Goal: Task Accomplishment & Management: Use online tool/utility

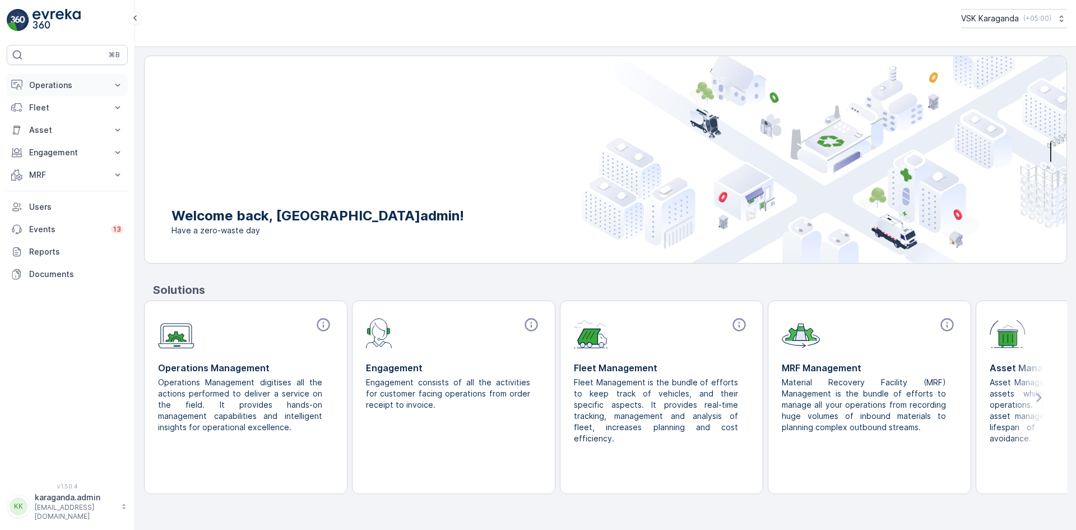
click at [52, 82] on p "Operations" at bounding box center [67, 85] width 76 height 11
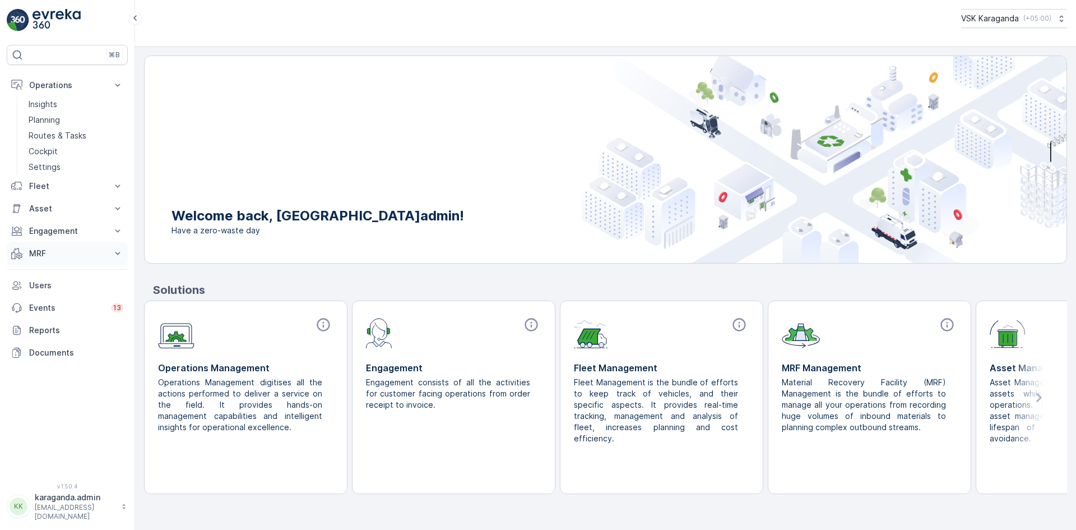
click at [38, 252] on p "MRF" at bounding box center [67, 253] width 76 height 11
click at [41, 271] on p "Входящий & Исходящий" at bounding box center [76, 272] width 94 height 11
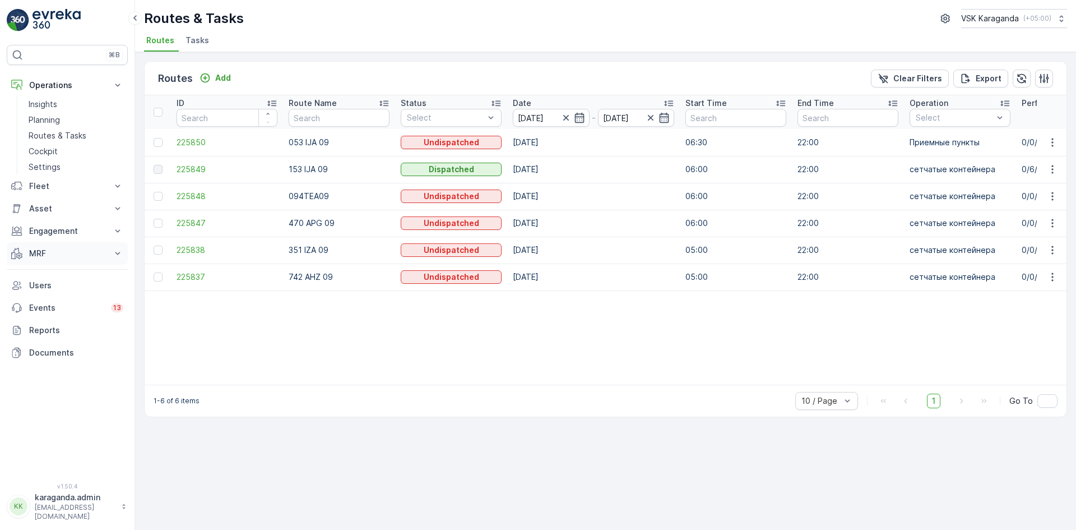
click at [37, 248] on p "MRF" at bounding box center [67, 253] width 76 height 11
click at [32, 269] on p "Входящий & Исходящий" at bounding box center [76, 272] width 94 height 11
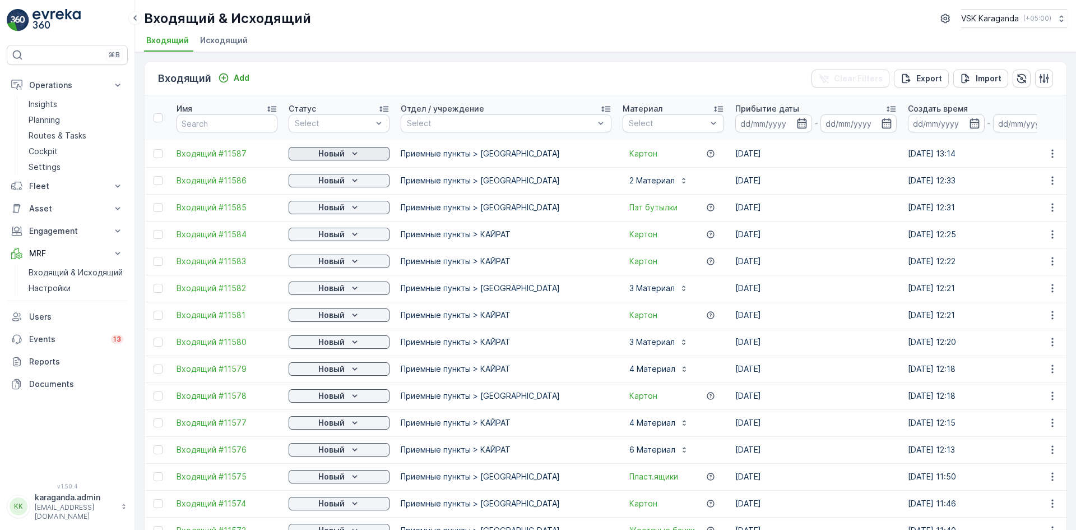
click at [317, 151] on div "Новый" at bounding box center [339, 153] width 92 height 11
click at [322, 179] on div "подтвердить" at bounding box center [321, 186] width 61 height 16
click at [1062, 17] on div "Error Network Error" at bounding box center [979, 33] width 179 height 49
click at [332, 150] on p "Новый" at bounding box center [331, 153] width 26 height 11
click at [332, 190] on span "подтвердить" at bounding box center [321, 185] width 52 height 11
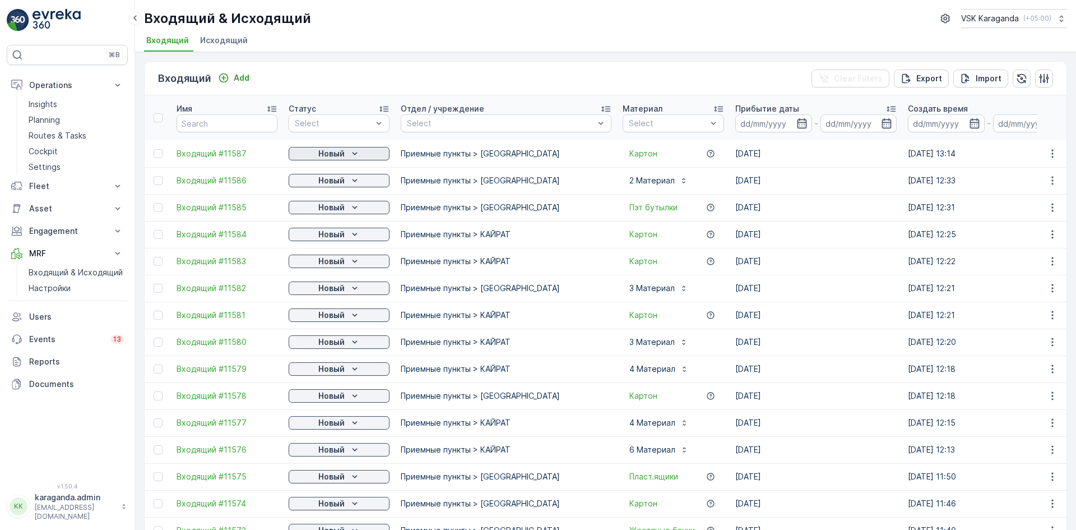
click at [355, 154] on icon "Новый" at bounding box center [354, 153] width 5 height 3
click at [339, 185] on span "подтвердить" at bounding box center [321, 185] width 52 height 11
click at [341, 179] on p "Новый" at bounding box center [331, 180] width 26 height 11
click at [337, 210] on span "подтвердить" at bounding box center [321, 212] width 52 height 11
click at [355, 210] on icon "Новый" at bounding box center [354, 207] width 11 height 11
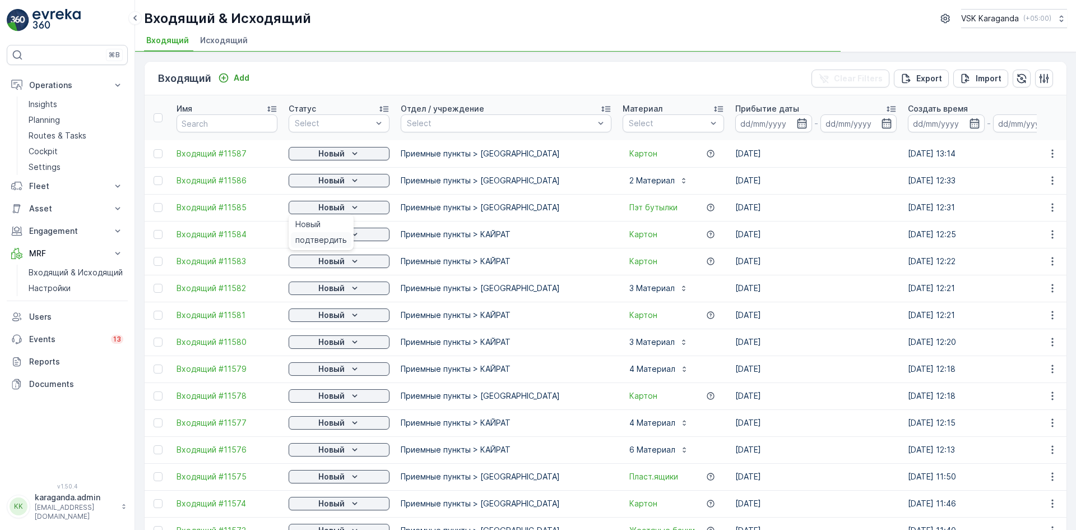
click at [342, 238] on span "подтвердить" at bounding box center [321, 239] width 52 height 11
click at [349, 237] on icon "Новый" at bounding box center [354, 234] width 11 height 11
click at [340, 270] on span "подтвердить" at bounding box center [321, 266] width 52 height 11
click at [355, 260] on icon "Новый" at bounding box center [354, 261] width 11 height 11
click at [343, 293] on span "подтвердить" at bounding box center [321, 293] width 52 height 11
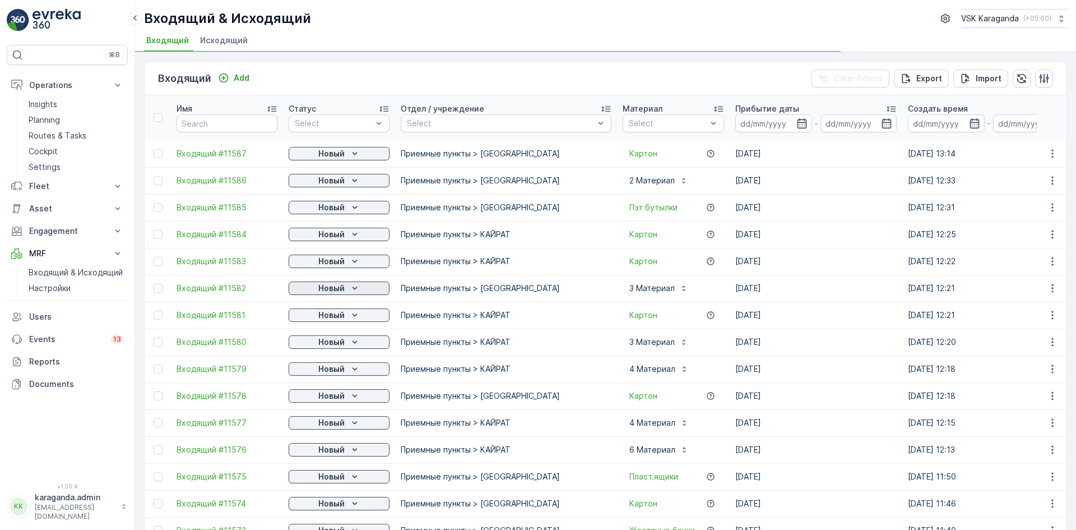
click at [349, 293] on icon "Новый" at bounding box center [354, 287] width 11 height 11
click at [336, 317] on span "подтвердить" at bounding box center [321, 320] width 52 height 11
click at [344, 314] on p "Новый" at bounding box center [331, 314] width 26 height 11
click at [342, 344] on span "подтвердить" at bounding box center [321, 347] width 52 height 11
drag, startPoint x: 32, startPoint y: 120, endPoint x: 69, endPoint y: 102, distance: 41.1
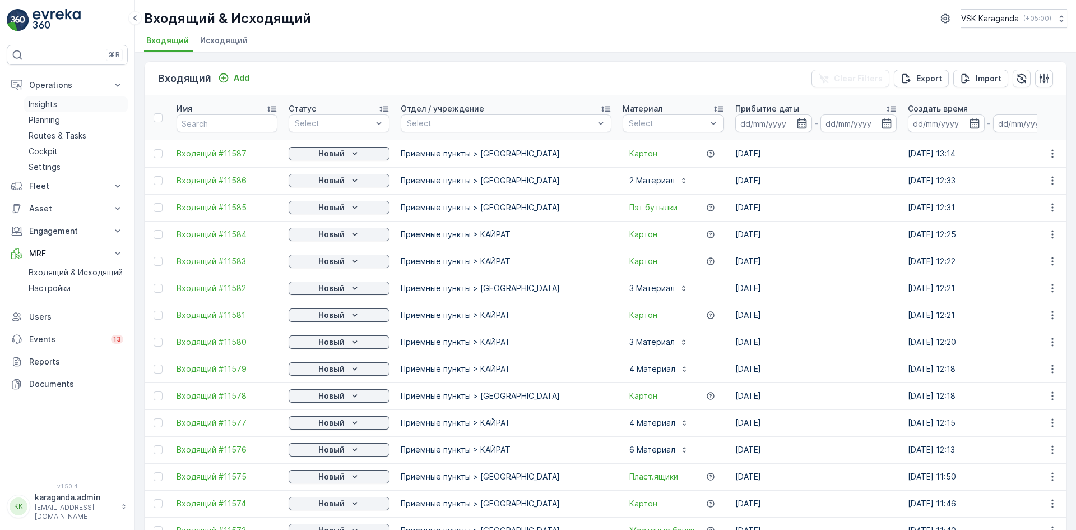
click at [32, 120] on p "Planning" at bounding box center [44, 119] width 31 height 11
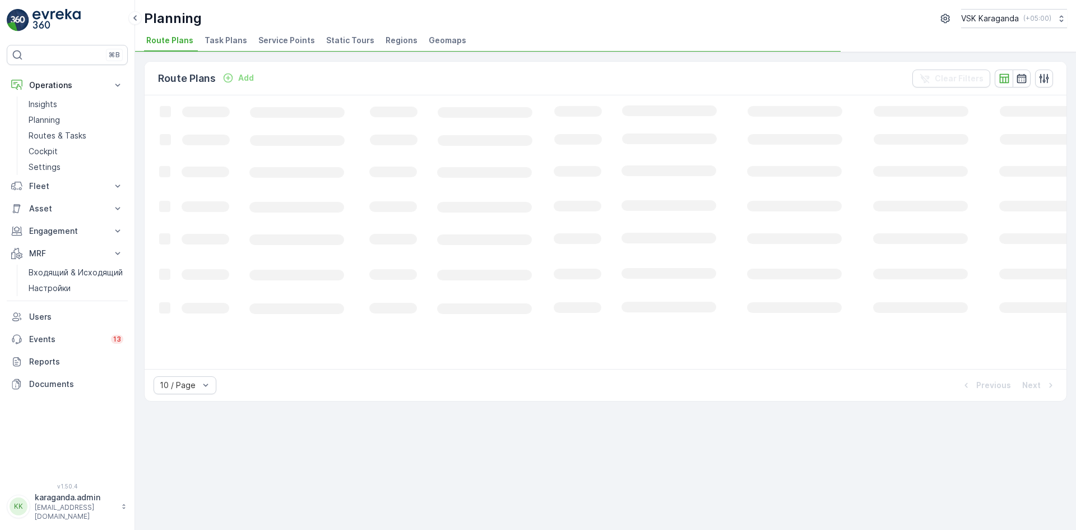
click at [270, 39] on span "Service Points" at bounding box center [286, 40] width 57 height 11
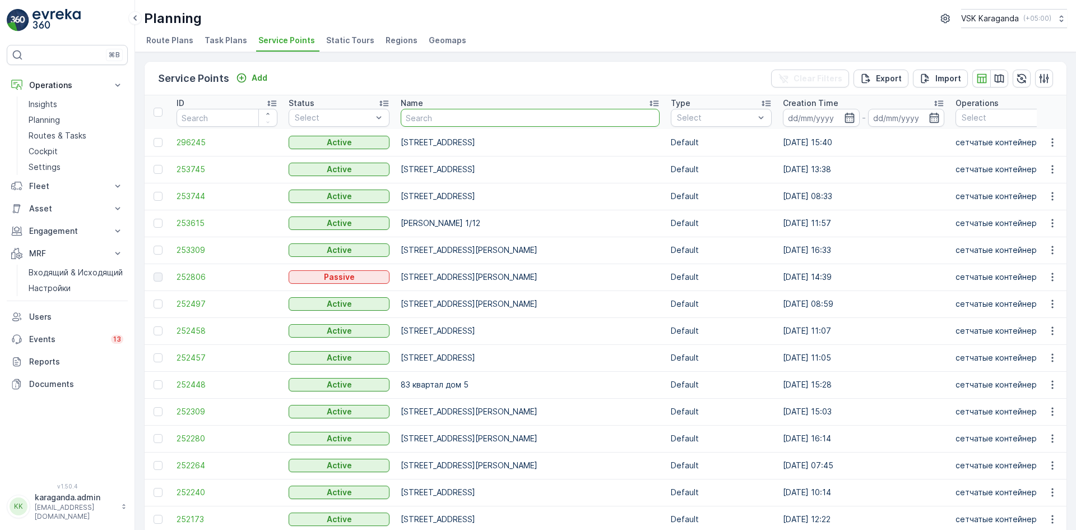
click at [403, 114] on input "text" at bounding box center [530, 118] width 259 height 18
type input "uelthvtccrfz"
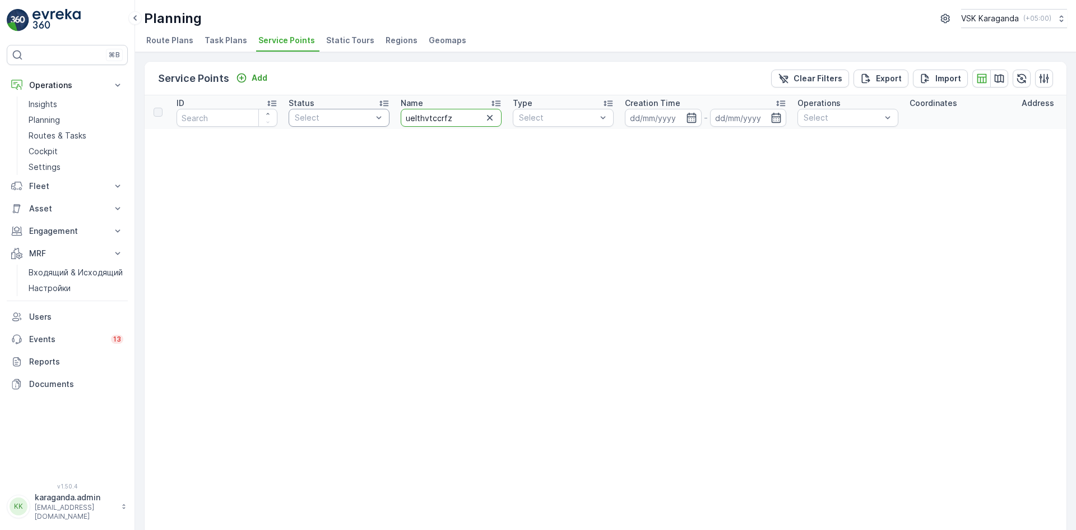
drag, startPoint x: 453, startPoint y: 118, endPoint x: 376, endPoint y: 112, distance: 77.0
click at [384, 113] on tr "ID Status Select Name uelthvtccrfz Type Select Creation Time - Operations Selec…" at bounding box center [954, 112] width 1618 height 34
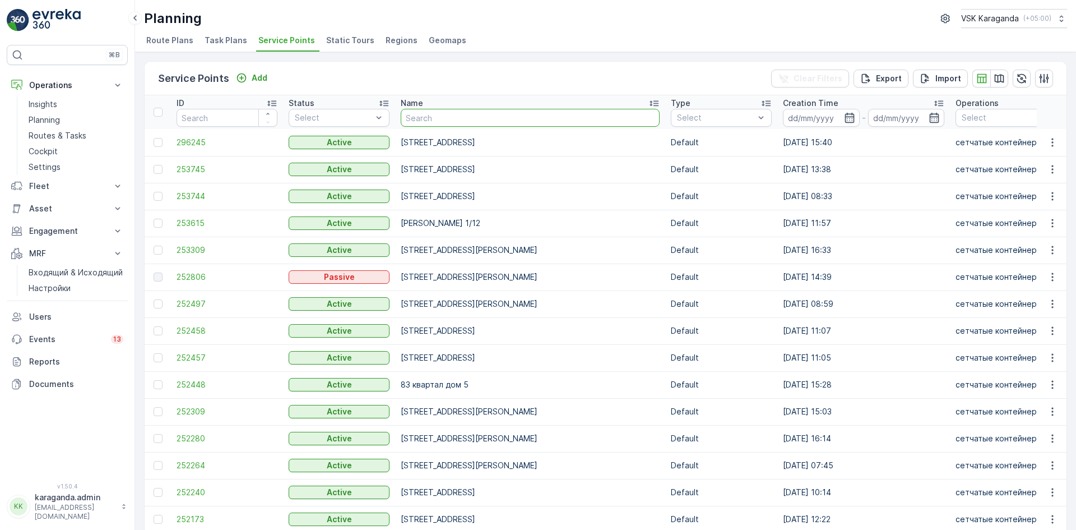
drag, startPoint x: 418, startPoint y: 113, endPoint x: 422, endPoint y: 120, distance: 7.8
click at [419, 114] on input "text" at bounding box center [530, 118] width 259 height 18
type input "гк"
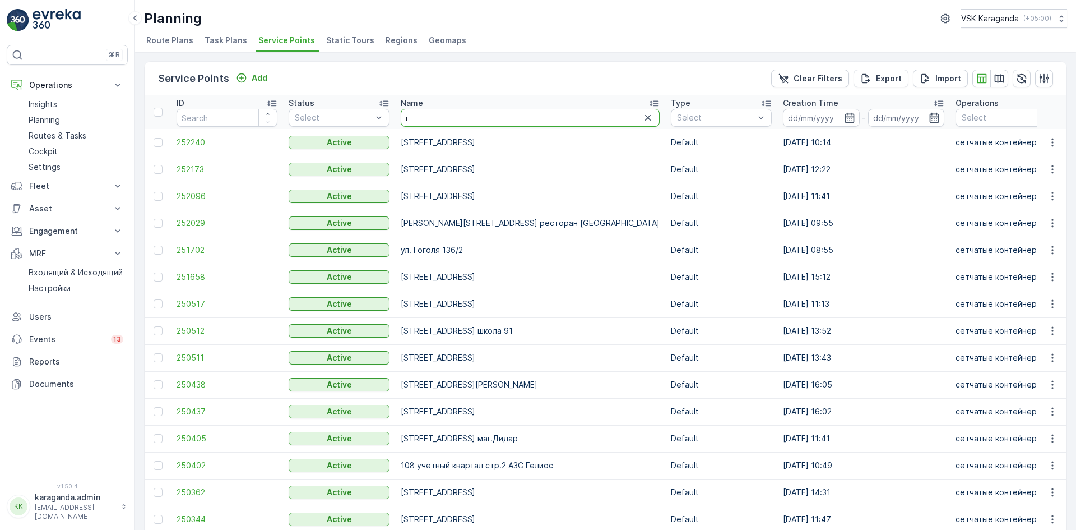
click at [432, 123] on input "г" at bounding box center [530, 118] width 259 height 18
type input "гудермесская"
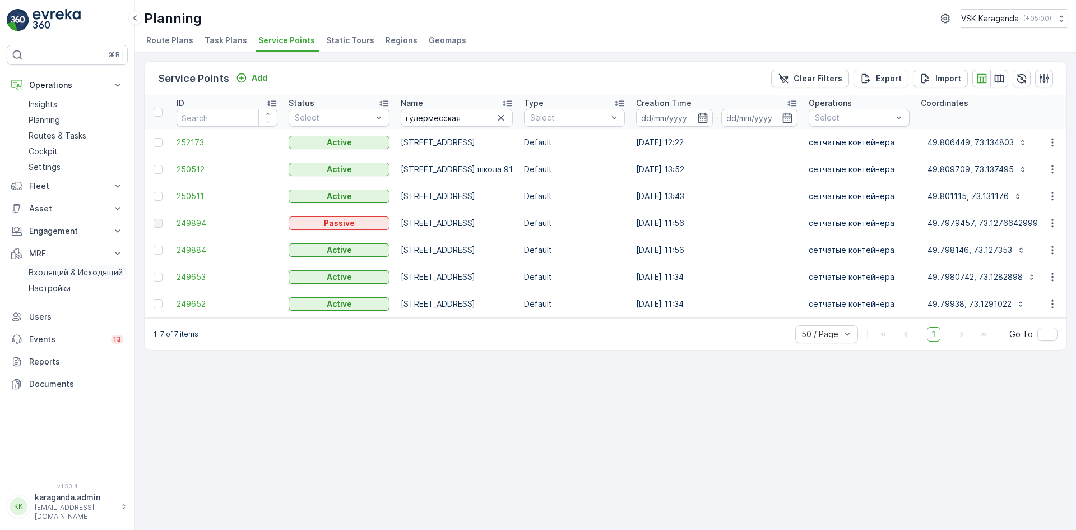
click at [53, 277] on p "Входящий & Исходящий" at bounding box center [76, 272] width 94 height 11
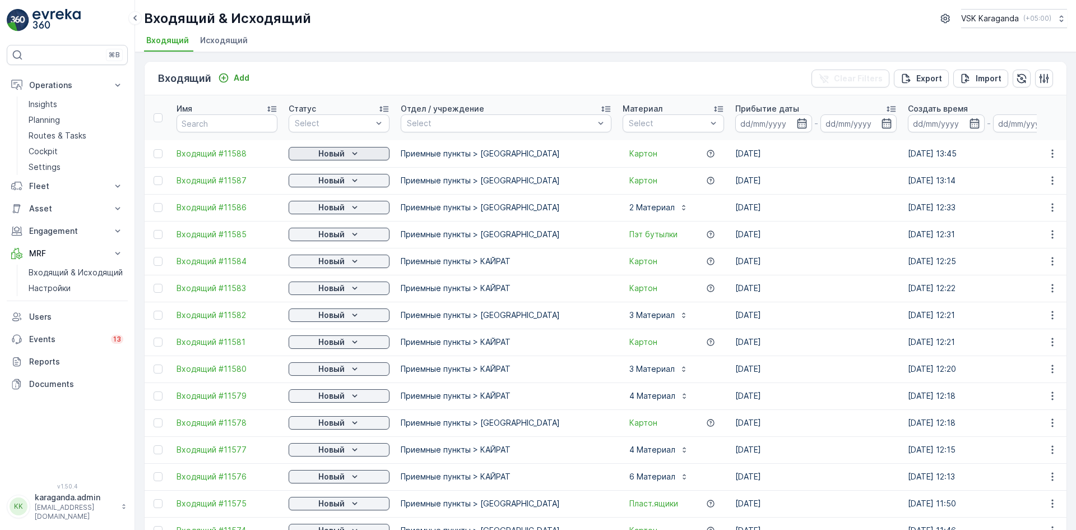
click at [330, 154] on p "Новый" at bounding box center [331, 153] width 26 height 11
click at [319, 181] on span "подтвердить" at bounding box center [321, 185] width 52 height 11
click at [331, 182] on p "Новый" at bounding box center [331, 180] width 26 height 11
click at [335, 211] on span "подтвердить" at bounding box center [321, 212] width 52 height 11
click at [344, 179] on p "Новый" at bounding box center [331, 180] width 26 height 11
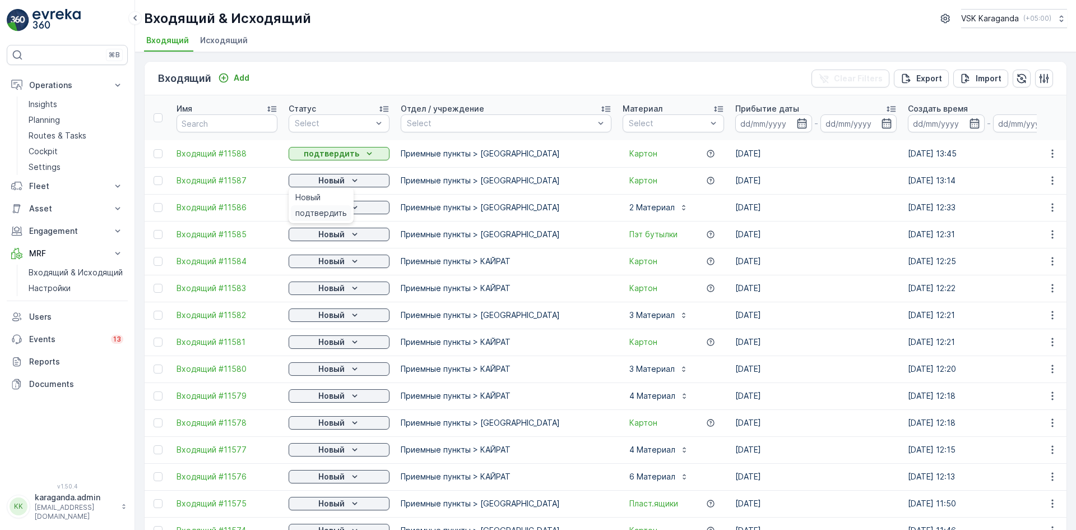
click at [305, 213] on span "подтвердить" at bounding box center [321, 212] width 52 height 11
click at [328, 205] on p "Новый" at bounding box center [331, 207] width 26 height 11
click at [317, 233] on div "подтвердить" at bounding box center [321, 240] width 61 height 16
click at [349, 235] on icon "Новый" at bounding box center [354, 234] width 11 height 11
click at [333, 265] on span "подтвердить" at bounding box center [321, 266] width 52 height 11
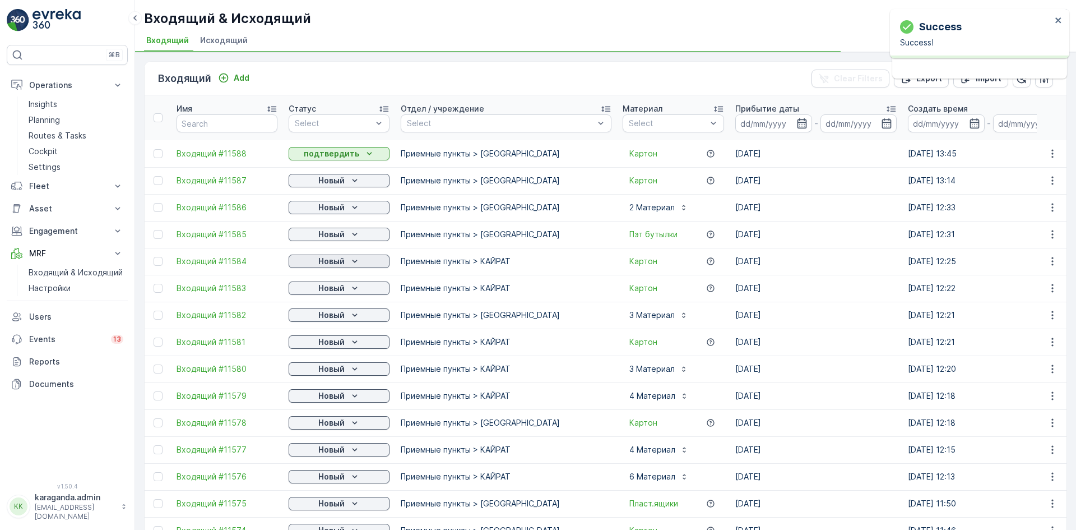
click at [354, 259] on icon "Новый" at bounding box center [354, 261] width 11 height 11
click at [338, 296] on td "Новый" at bounding box center [339, 288] width 112 height 27
click at [334, 320] on p "Новый" at bounding box center [331, 314] width 26 height 11
click at [328, 348] on span "подтвердить" at bounding box center [321, 347] width 52 height 11
click at [359, 341] on icon "Новый" at bounding box center [354, 341] width 11 height 11
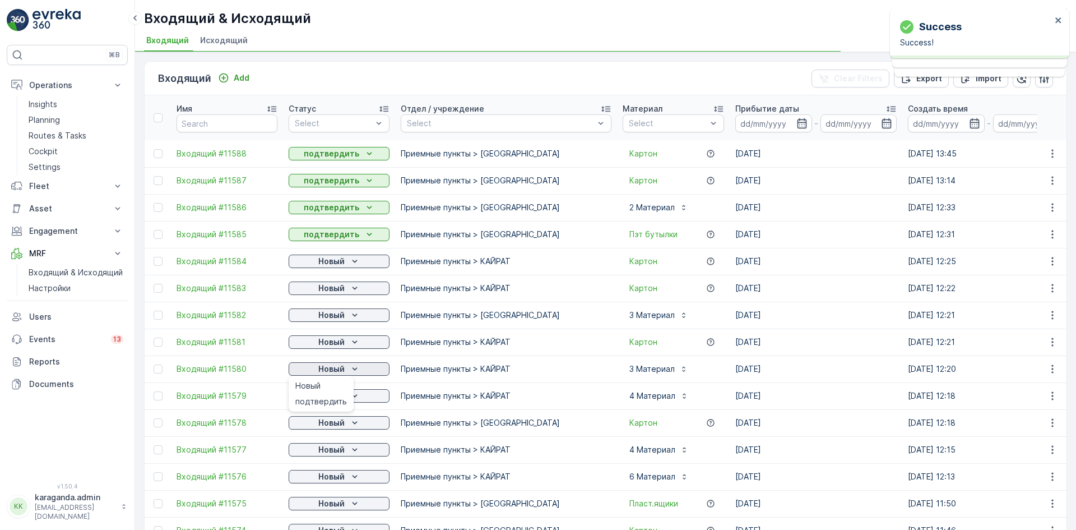
click at [335, 370] on p "Новый" at bounding box center [331, 368] width 26 height 11
click at [348, 369] on div "Новый" at bounding box center [339, 368] width 92 height 11
click at [332, 398] on span "подтвердить" at bounding box center [321, 401] width 52 height 11
click at [343, 398] on p "Новый" at bounding box center [331, 395] width 26 height 11
click at [346, 424] on div "Новый" at bounding box center [339, 422] width 92 height 11
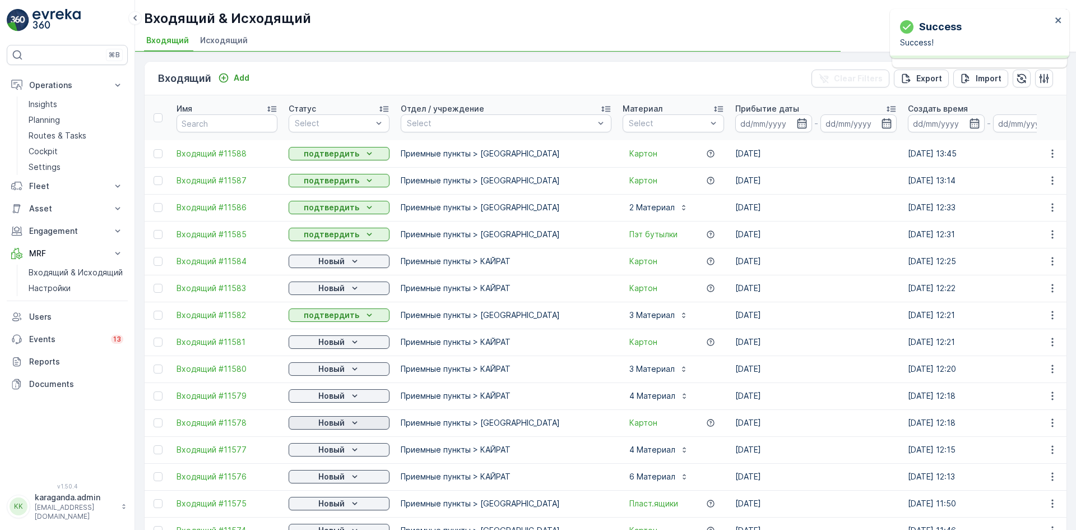
click at [334, 422] on p "Новый" at bounding box center [331, 422] width 26 height 11
click at [330, 447] on div "подтвердить" at bounding box center [321, 455] width 61 height 16
click at [335, 450] on p "Новый" at bounding box center [331, 449] width 26 height 11
click at [326, 480] on span "подтвердить" at bounding box center [321, 481] width 52 height 11
click at [337, 476] on p "Новый" at bounding box center [331, 476] width 26 height 11
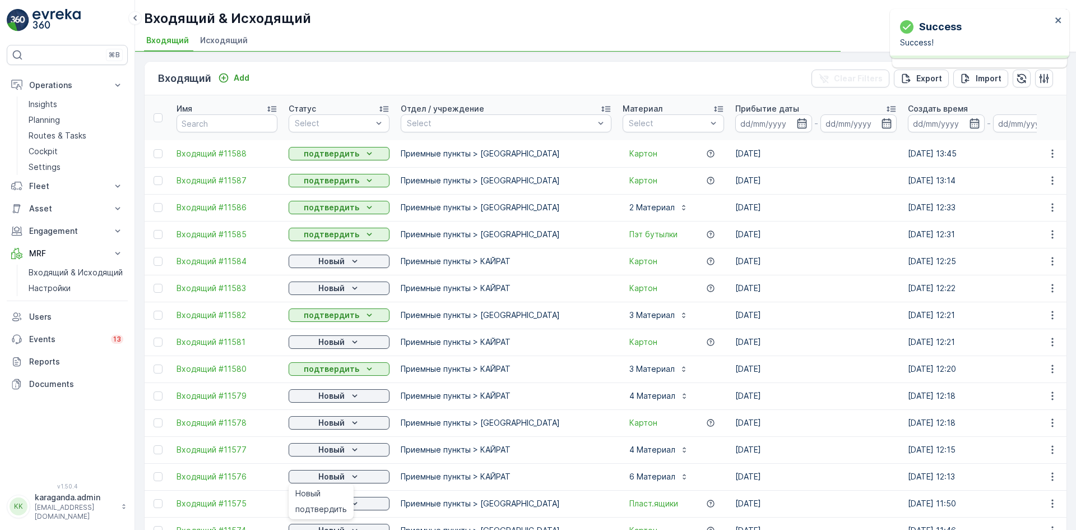
click at [321, 506] on span "подтвердить" at bounding box center [321, 508] width 52 height 11
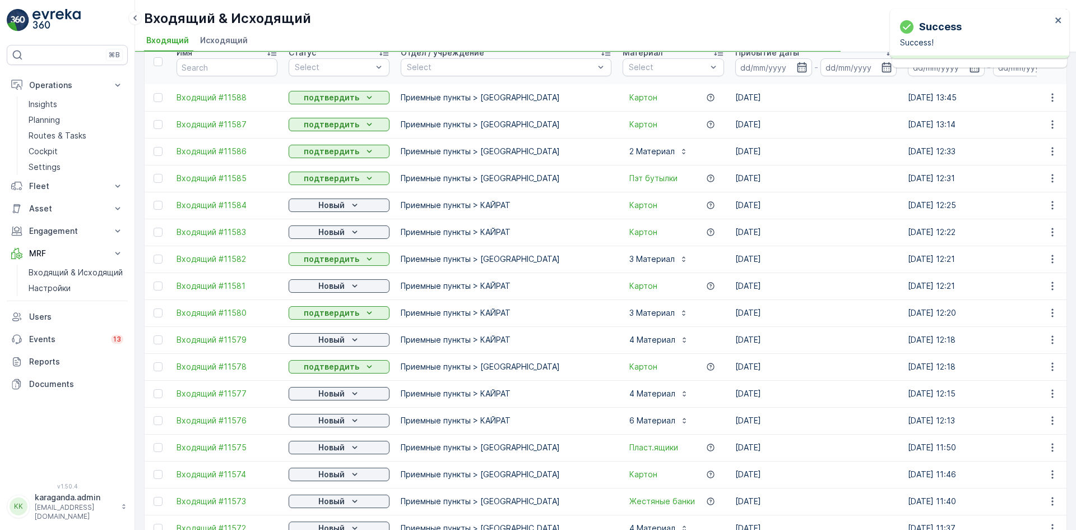
scroll to position [112, 0]
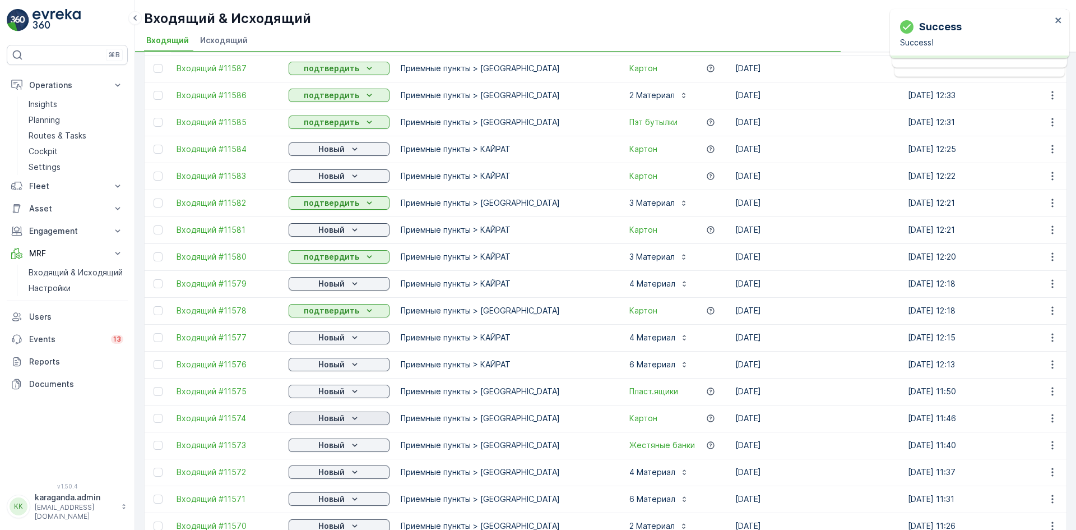
click at [353, 419] on icon "Новый" at bounding box center [354, 417] width 11 height 11
click at [335, 476] on span "подтвердить" at bounding box center [321, 477] width 52 height 11
click at [350, 475] on icon "Новый" at bounding box center [354, 471] width 11 height 11
click at [340, 506] on span "подтвердить" at bounding box center [321, 504] width 52 height 11
click at [355, 505] on div "Новый" at bounding box center [339, 499] width 101 height 16
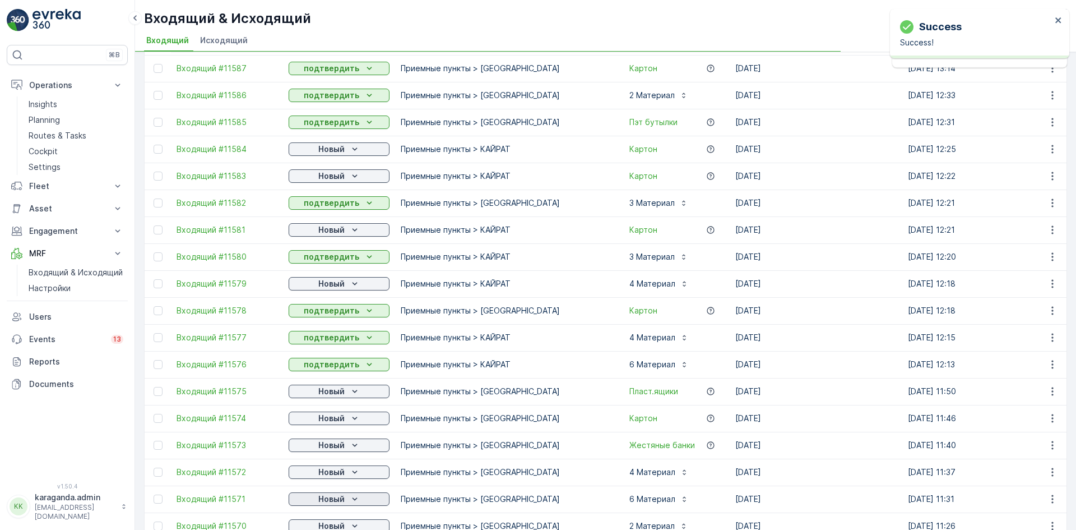
click at [354, 503] on icon "Новый" at bounding box center [354, 498] width 11 height 11
click at [327, 479] on div "Новый" at bounding box center [339, 472] width 101 height 16
click at [335, 500] on p "Новый" at bounding box center [331, 498] width 26 height 11
click at [330, 482] on span "подтвердить" at bounding box center [321, 481] width 52 height 11
click at [335, 147] on p "Новый" at bounding box center [331, 148] width 26 height 11
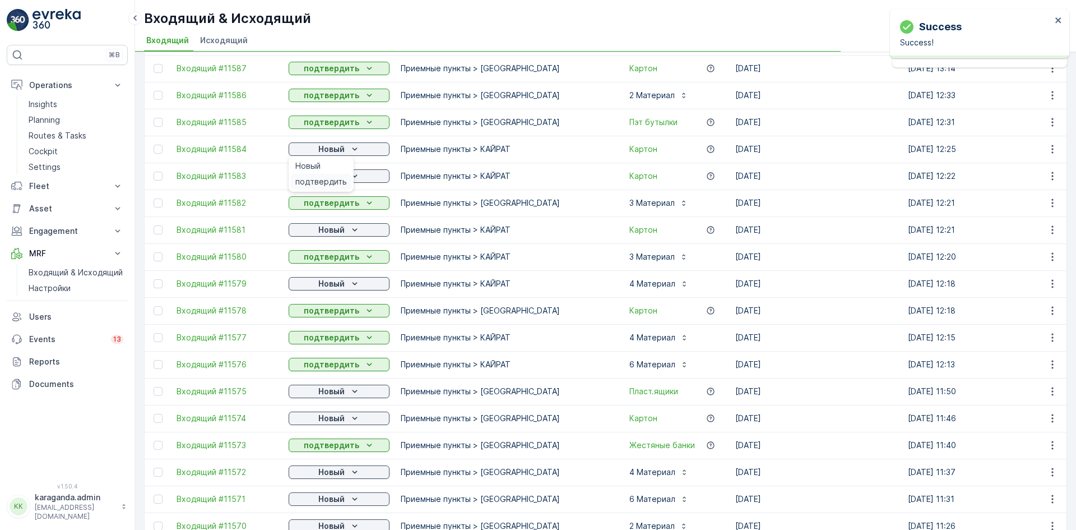
click at [315, 177] on span "подтвердить" at bounding box center [321, 181] width 52 height 11
click at [328, 176] on p "Новый" at bounding box center [331, 175] width 26 height 11
click at [324, 206] on span "подтвердить" at bounding box center [321, 208] width 52 height 11
click at [326, 263] on span "подтвердить" at bounding box center [321, 262] width 52 height 11
drag, startPoint x: 326, startPoint y: 282, endPoint x: 326, endPoint y: 287, distance: 5.6
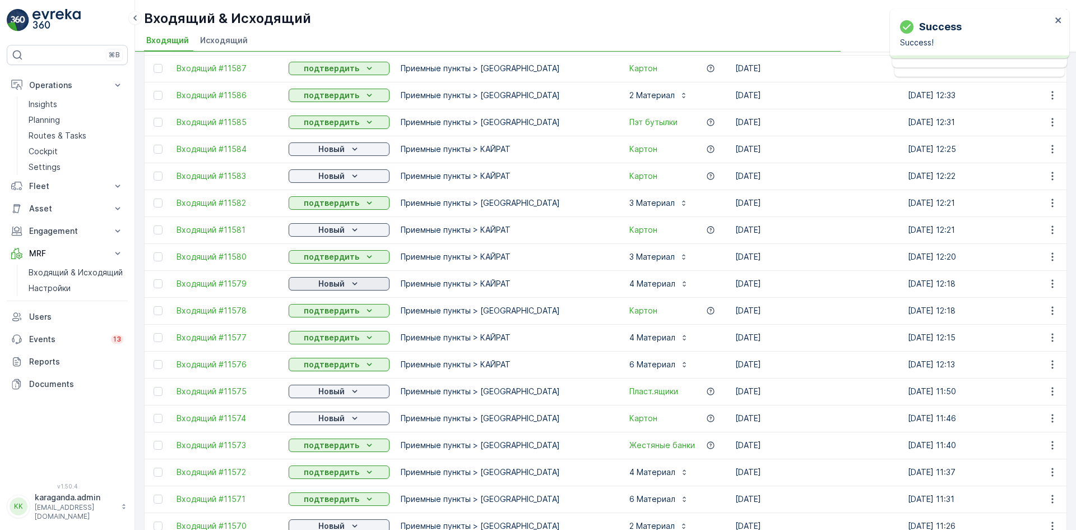
click at [326, 282] on p "Новый" at bounding box center [331, 283] width 26 height 11
click at [327, 319] on span "подтвердить" at bounding box center [321, 315] width 52 height 11
click at [330, 395] on p "Новый" at bounding box center [331, 391] width 26 height 11
click at [327, 420] on span "подтвердить" at bounding box center [321, 423] width 52 height 11
click at [339, 417] on p "Новый" at bounding box center [331, 417] width 26 height 11
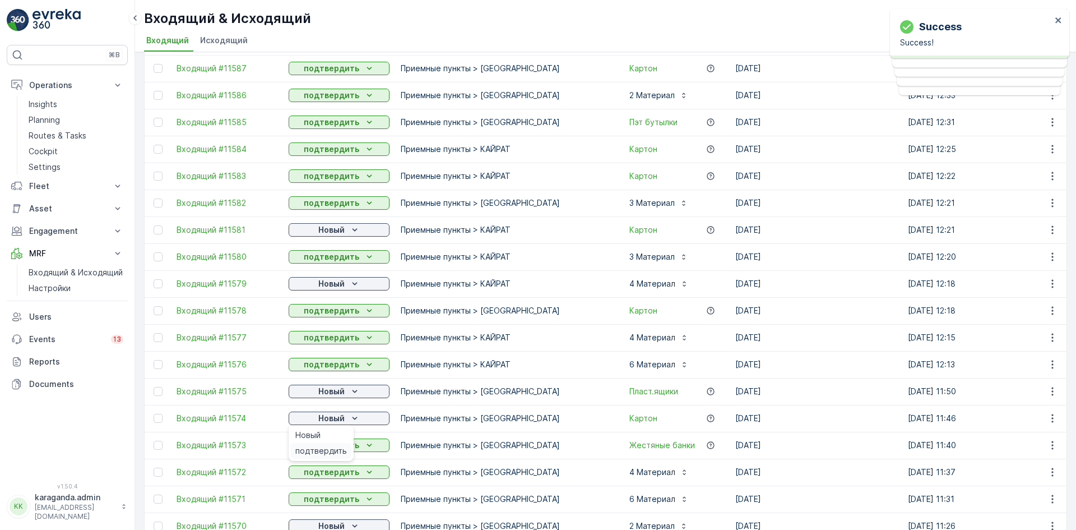
click at [330, 448] on span "подтвердить" at bounding box center [321, 450] width 52 height 11
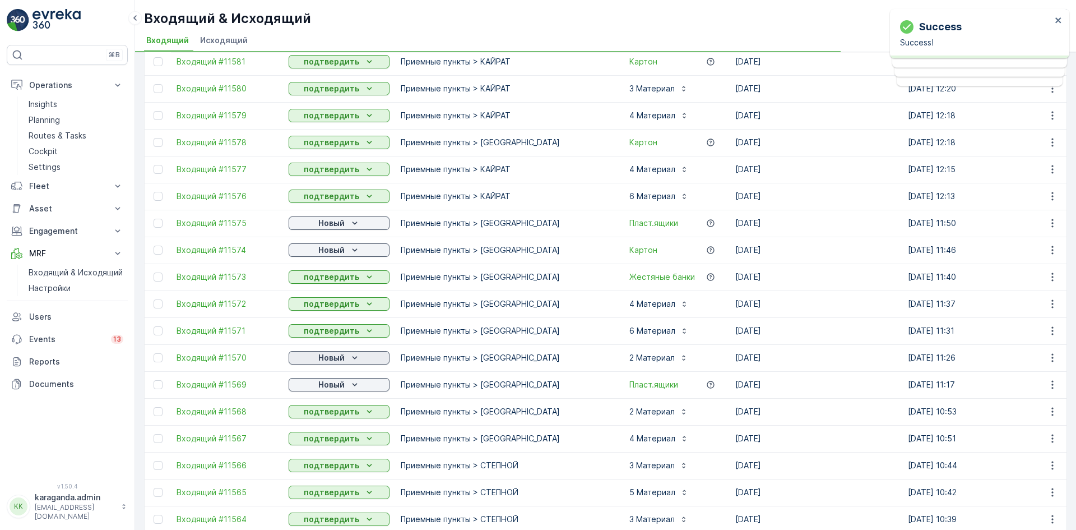
drag, startPoint x: 345, startPoint y: 356, endPoint x: 341, endPoint y: 360, distance: 6.0
click at [344, 356] on div "Новый" at bounding box center [339, 357] width 92 height 11
click at [328, 383] on div "подтвердить" at bounding box center [321, 390] width 61 height 16
click at [326, 415] on span "подтвердить" at bounding box center [321, 416] width 52 height 11
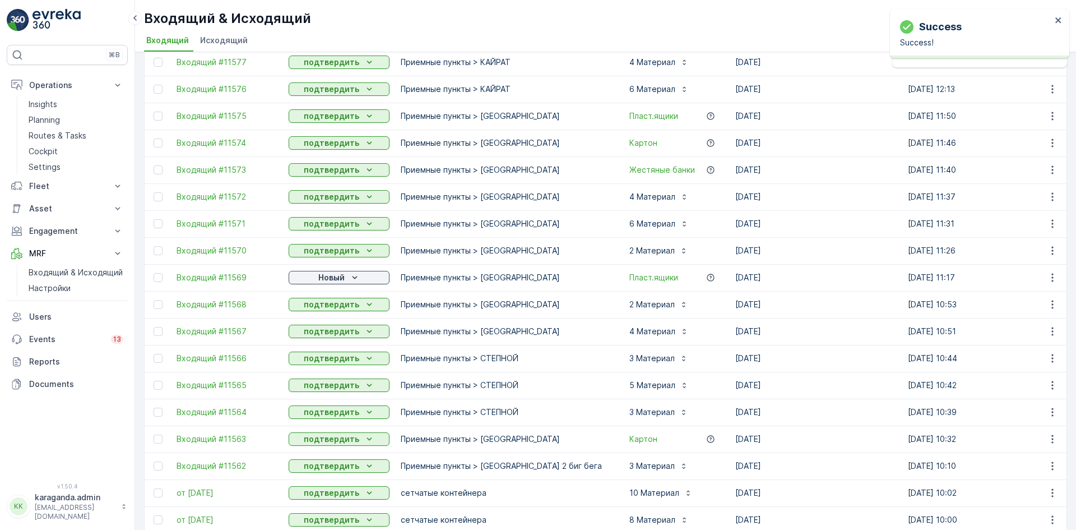
scroll to position [448, 0]
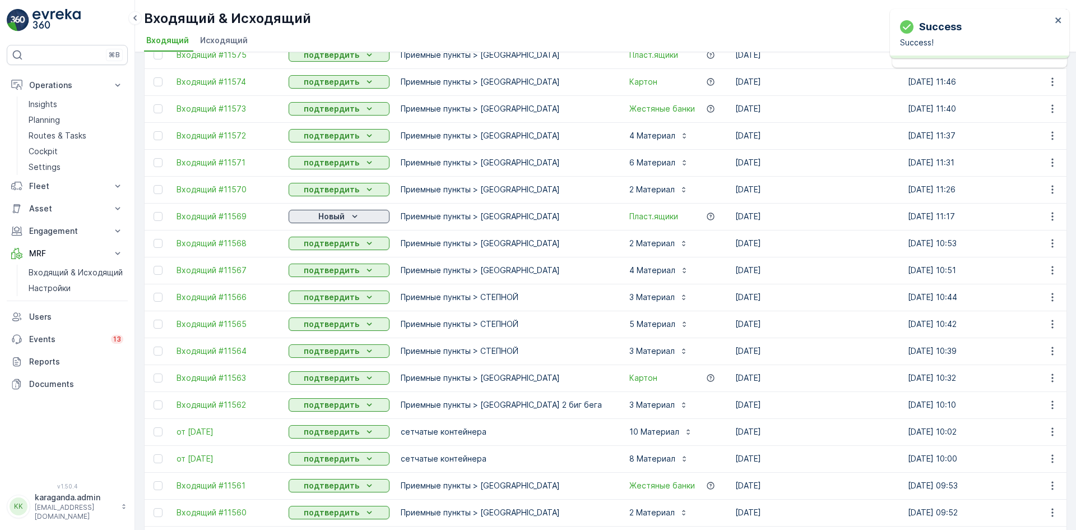
click at [349, 216] on icon "Новый" at bounding box center [354, 216] width 11 height 11
click at [328, 244] on span "подтвердить" at bounding box center [321, 248] width 52 height 11
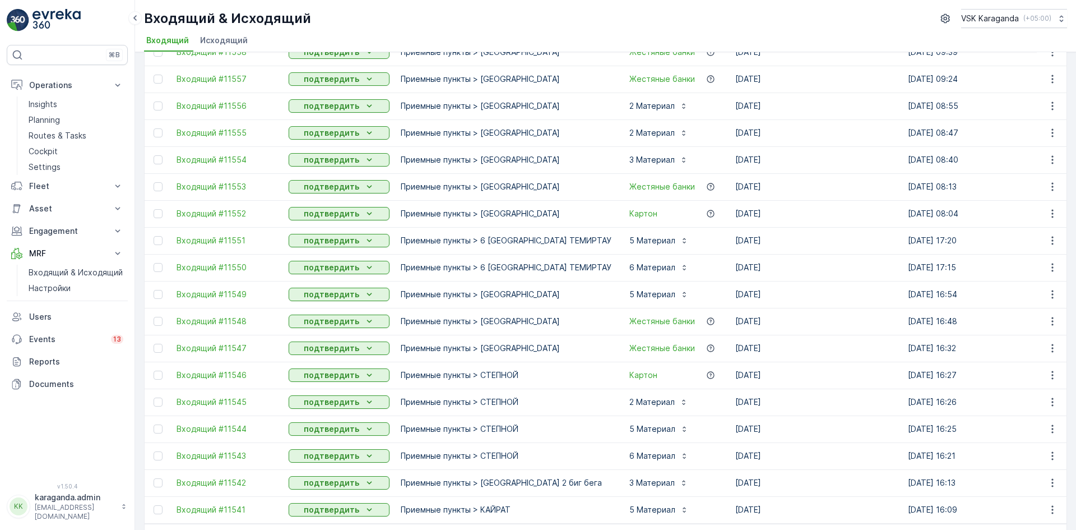
scroll to position [1003, 0]
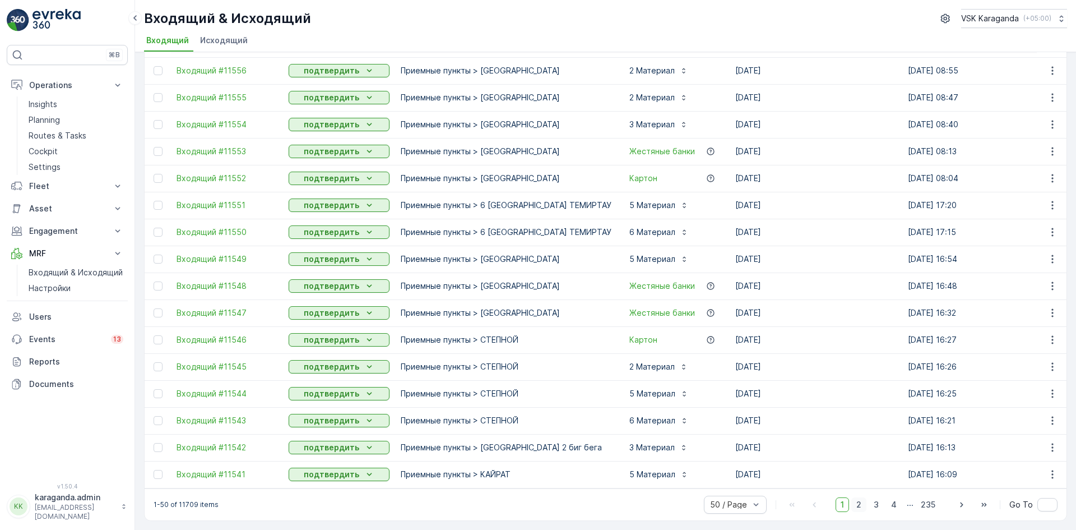
click at [857, 507] on span "2" at bounding box center [858, 504] width 15 height 15
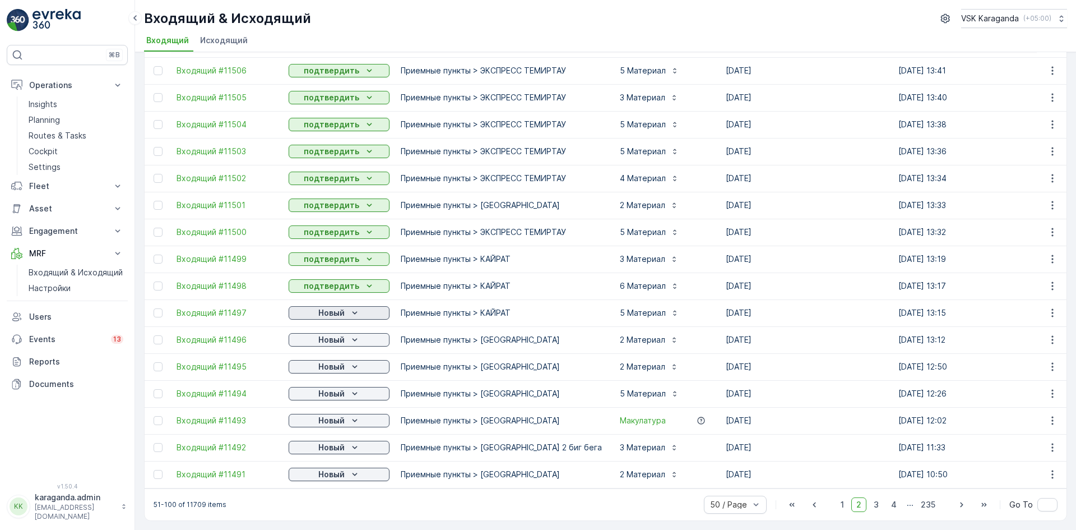
click at [338, 307] on p "Новый" at bounding box center [331, 312] width 26 height 11
click at [328, 336] on span "подтвердить" at bounding box center [321, 339] width 52 height 11
click at [326, 335] on p "Новый" at bounding box center [331, 339] width 26 height 11
click at [317, 364] on span "подтвердить" at bounding box center [321, 366] width 52 height 11
click at [336, 361] on p "Новый" at bounding box center [331, 366] width 26 height 11
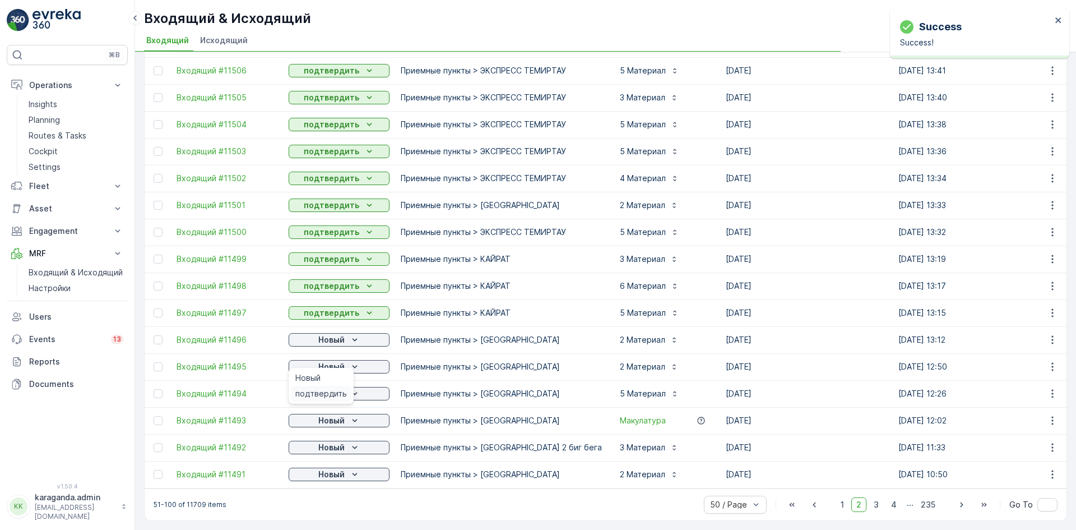
click at [336, 394] on span "подтвердить" at bounding box center [321, 393] width 52 height 11
click at [346, 389] on div "Новый" at bounding box center [339, 393] width 92 height 11
click at [330, 416] on span "подтвердить" at bounding box center [321, 420] width 52 height 11
click at [334, 416] on p "Новый" at bounding box center [331, 420] width 26 height 11
click at [341, 444] on p "Новый" at bounding box center [331, 447] width 26 height 11
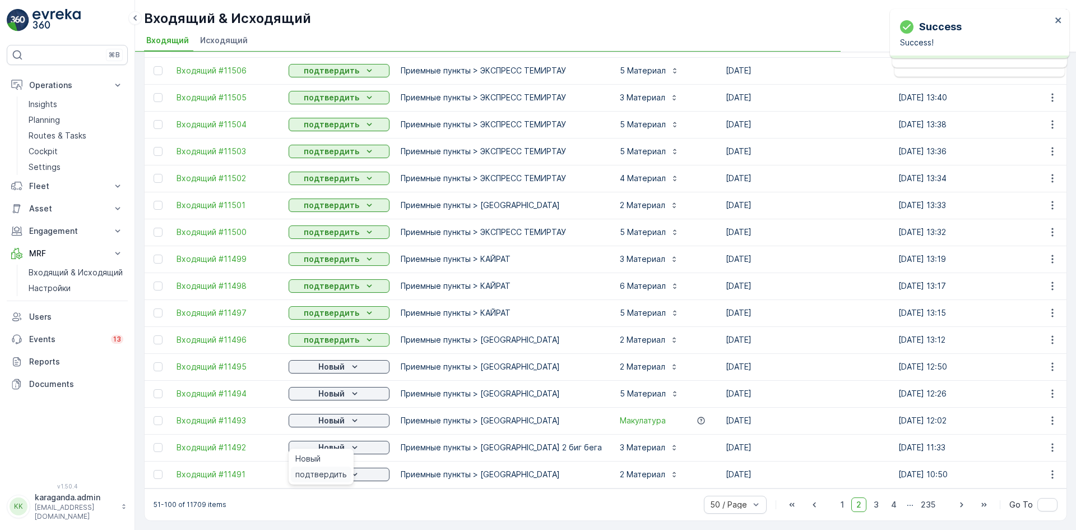
click at [332, 477] on span "подтвердить" at bounding box center [321, 473] width 52 height 11
click at [350, 468] on icon "Новый" at bounding box center [354, 473] width 11 height 11
click at [331, 493] on div "51-100 of 11709 items 50 / Page 1 2 3 4 ... 235 Go To" at bounding box center [606, 504] width 922 height 32
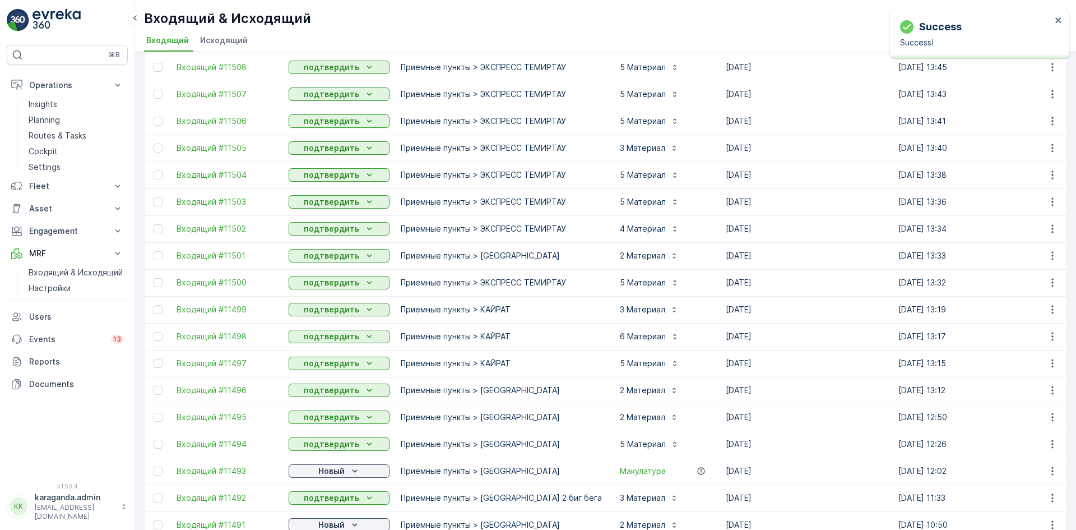
scroll to position [1003, 0]
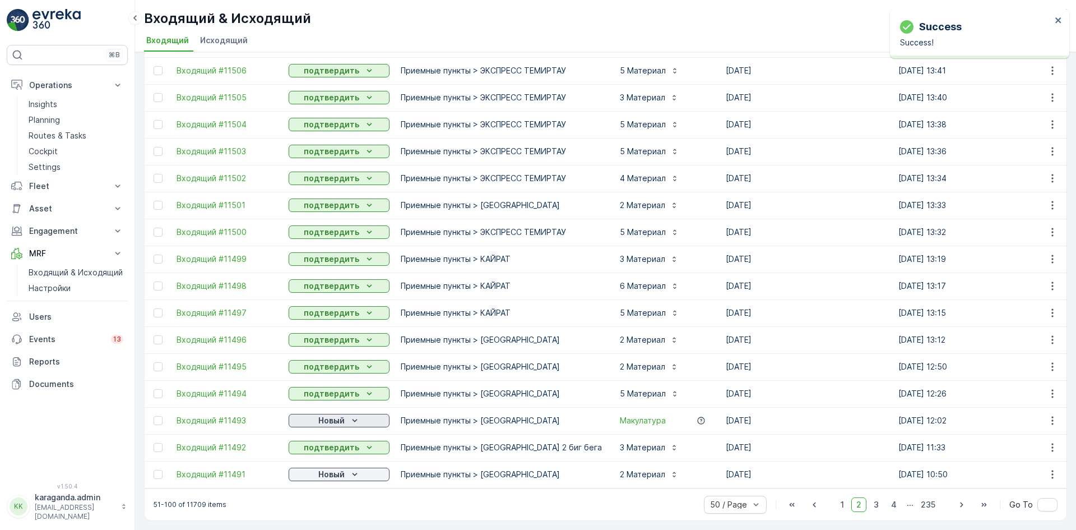
click at [337, 415] on p "Новый" at bounding box center [331, 420] width 26 height 11
click at [333, 440] on div "подтвердить" at bounding box center [321, 447] width 61 height 16
click at [330, 468] on p "Новый" at bounding box center [331, 473] width 26 height 11
click at [318, 495] on div "подтвердить" at bounding box center [321, 501] width 61 height 16
click at [311, 469] on div "Новый" at bounding box center [339, 473] width 92 height 11
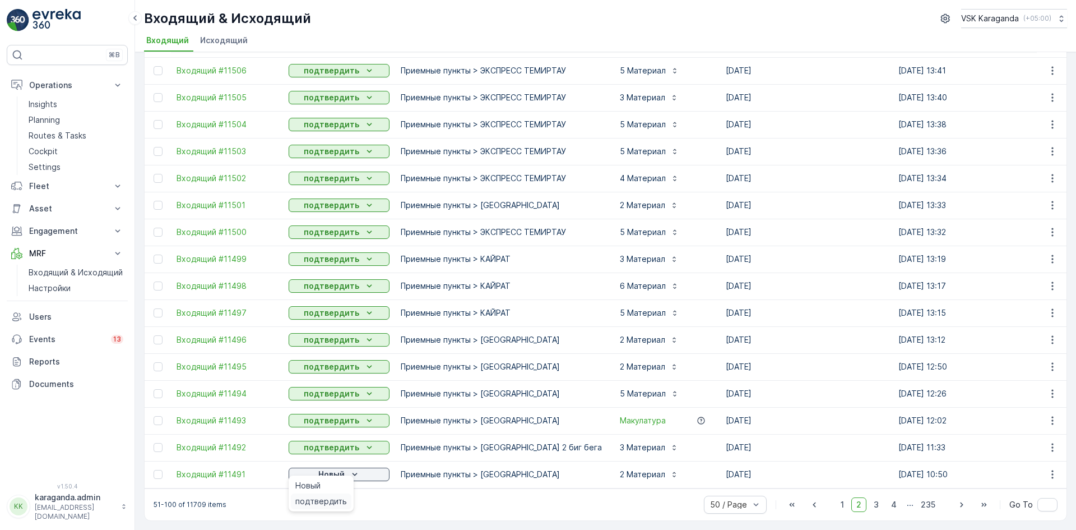
click at [309, 500] on span "подтвердить" at bounding box center [321, 500] width 52 height 11
click at [837, 507] on span "1" at bounding box center [842, 504] width 13 height 15
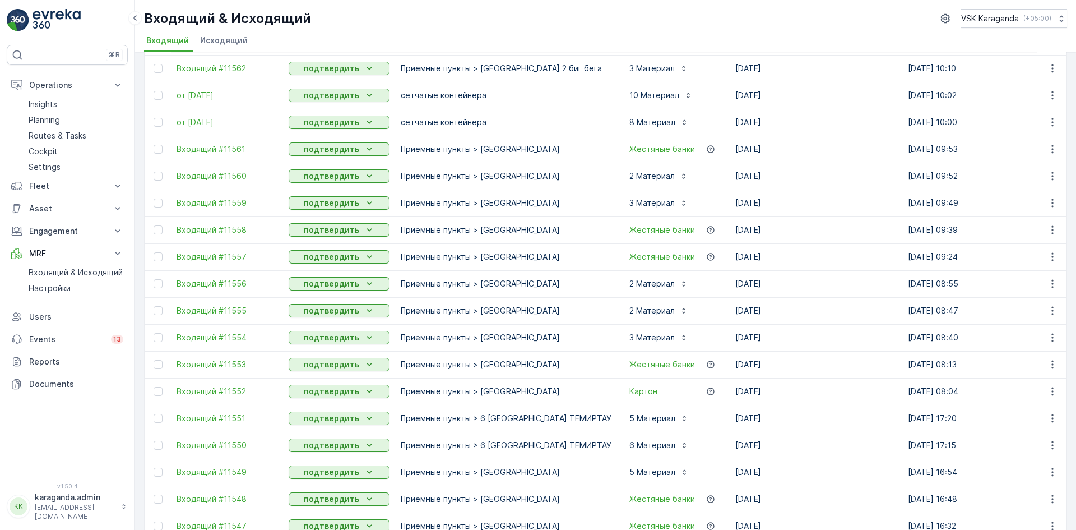
scroll to position [1003, 0]
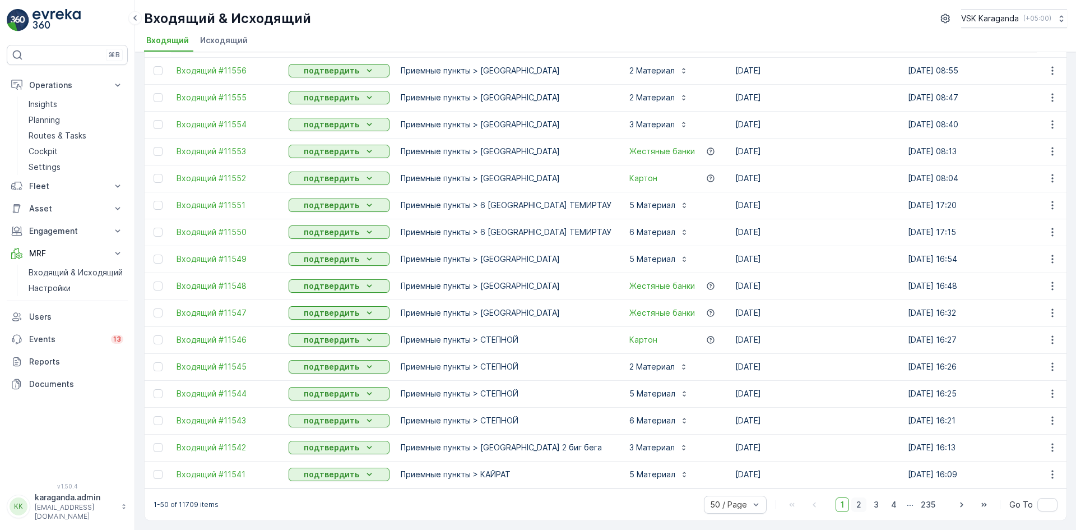
click at [860, 502] on span "2" at bounding box center [858, 504] width 15 height 15
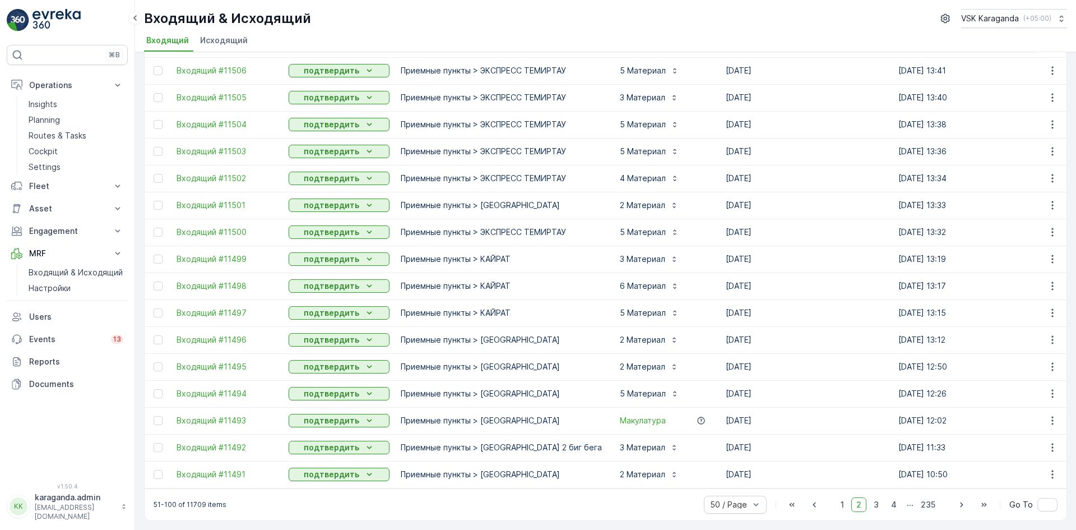
scroll to position [1003, 0]
